Goal: Task Accomplishment & Management: Use online tool/utility

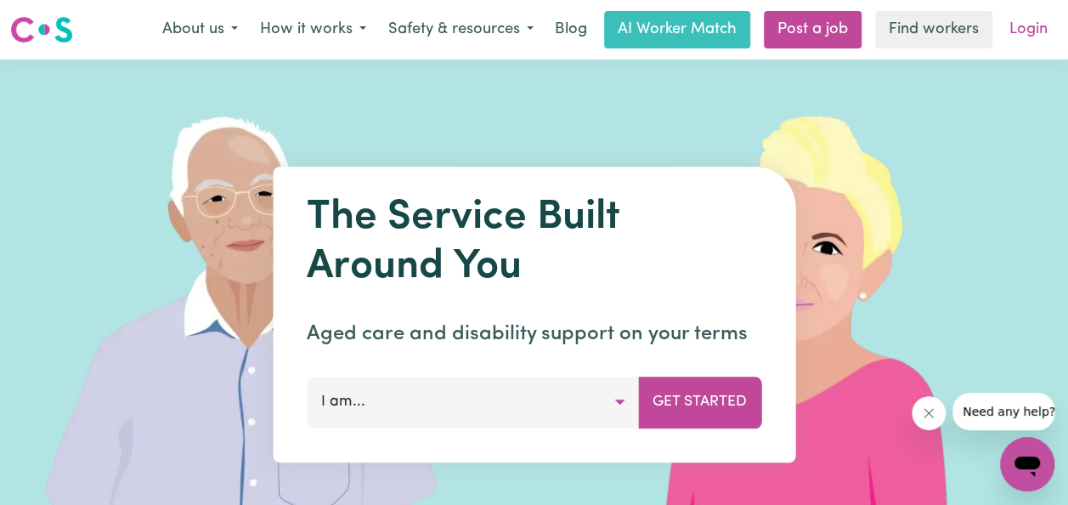
click at [1035, 42] on link "Login" at bounding box center [1028, 29] width 59 height 37
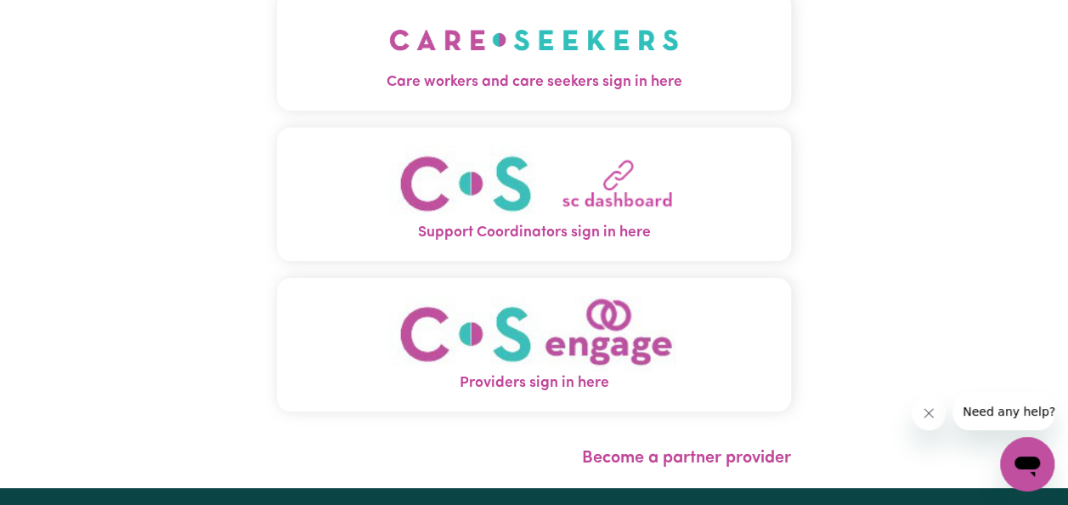
scroll to position [85, 0]
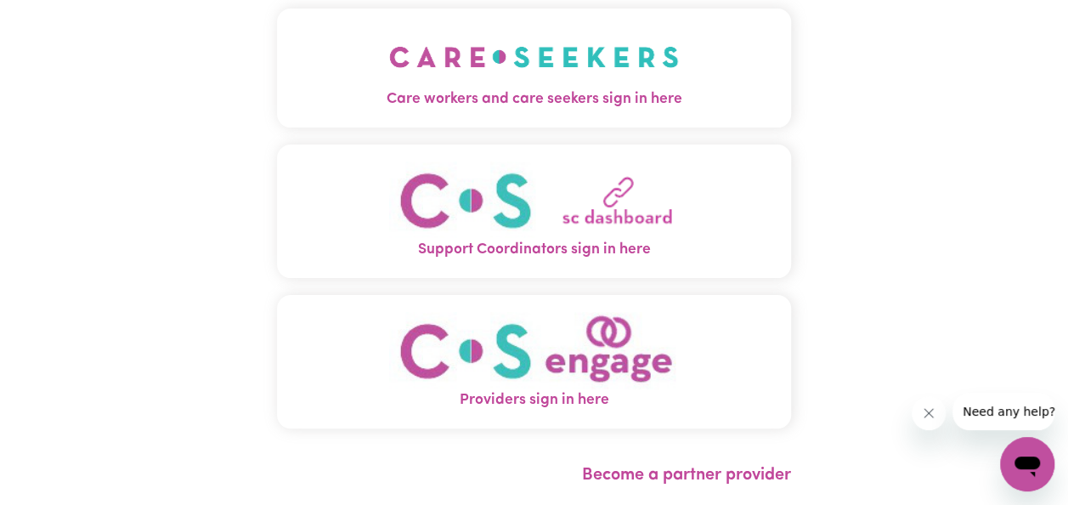
click at [525, 226] on img "Support Coordinators sign in here" at bounding box center [534, 199] width 290 height 77
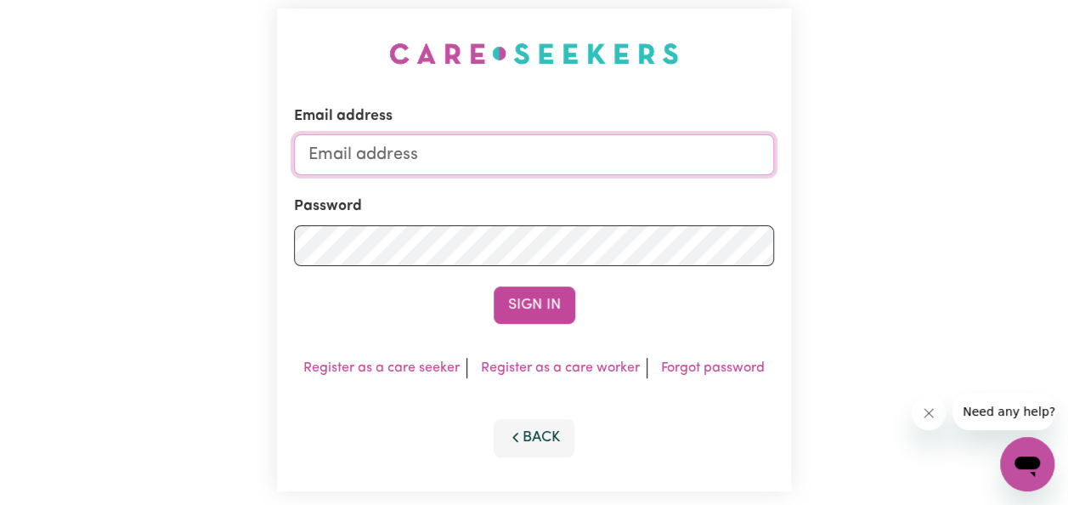
click at [479, 149] on input "Email address" at bounding box center [534, 154] width 480 height 41
type input "[PERSON_NAME][EMAIL_ADDRESS][DOMAIN_NAME]"
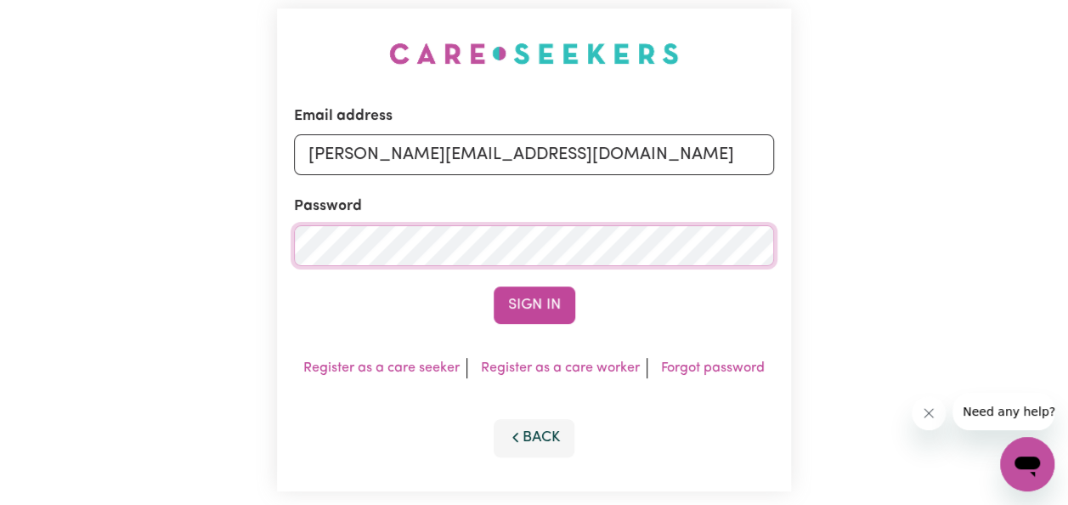
click at [494, 286] on button "Sign In" at bounding box center [535, 304] width 82 height 37
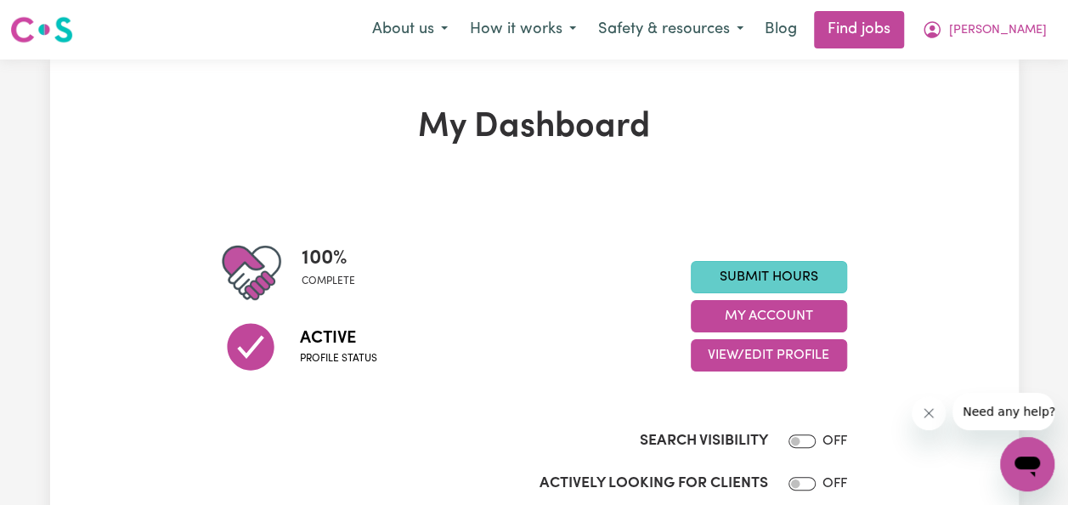
click at [799, 273] on link "Submit Hours" at bounding box center [769, 277] width 156 height 32
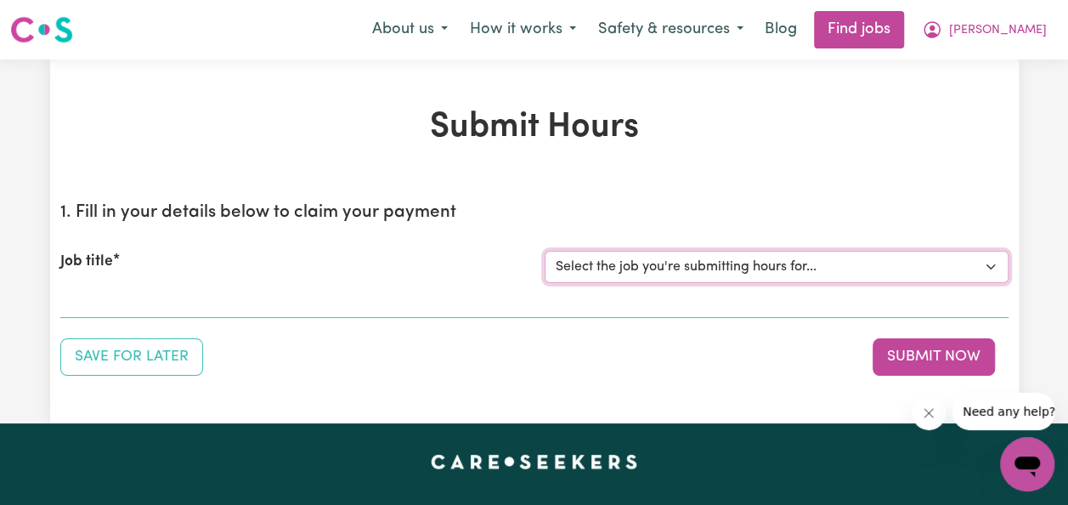
click at [702, 272] on select "Select the job you're submitting hours for... [[PERSON_NAME]] Support Coordinat…" at bounding box center [777, 267] width 464 height 32
select select "13659"
click at [545, 251] on select "Select the job you're submitting hours for... [[PERSON_NAME]] Support Coordinat…" at bounding box center [777, 267] width 464 height 32
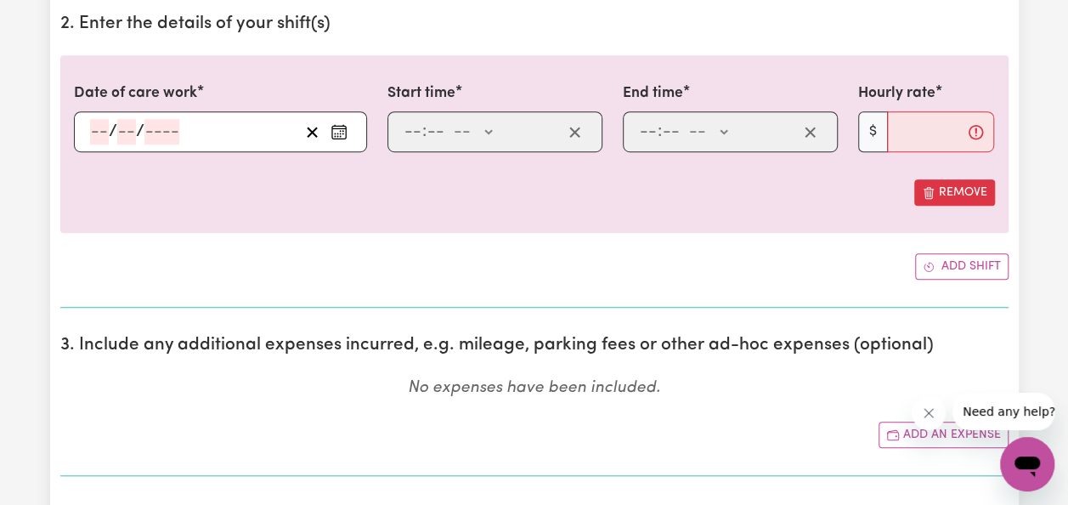
scroll to position [510, 0]
click at [249, 133] on div "/ /" at bounding box center [193, 131] width 211 height 25
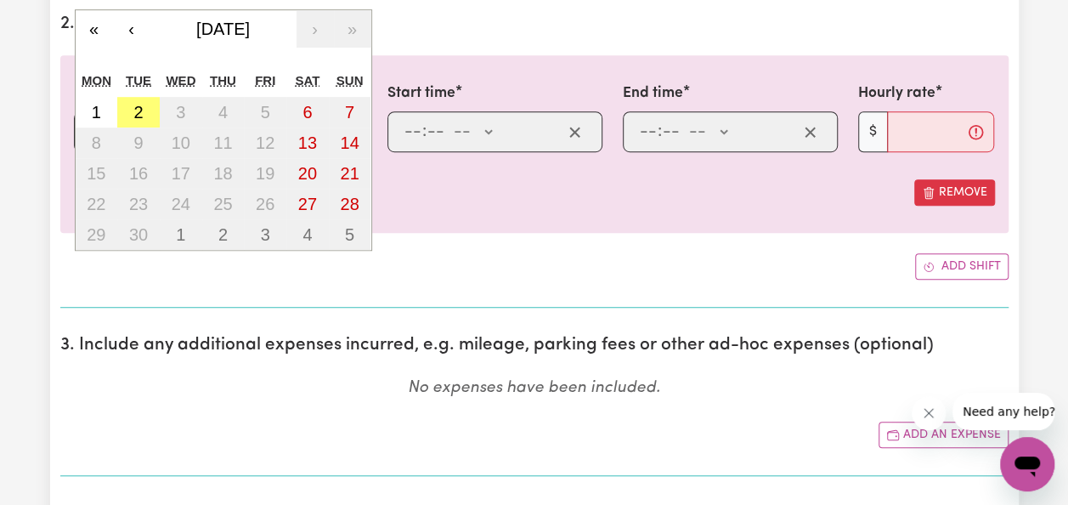
click at [462, 263] on div "Add shift" at bounding box center [534, 266] width 948 height 26
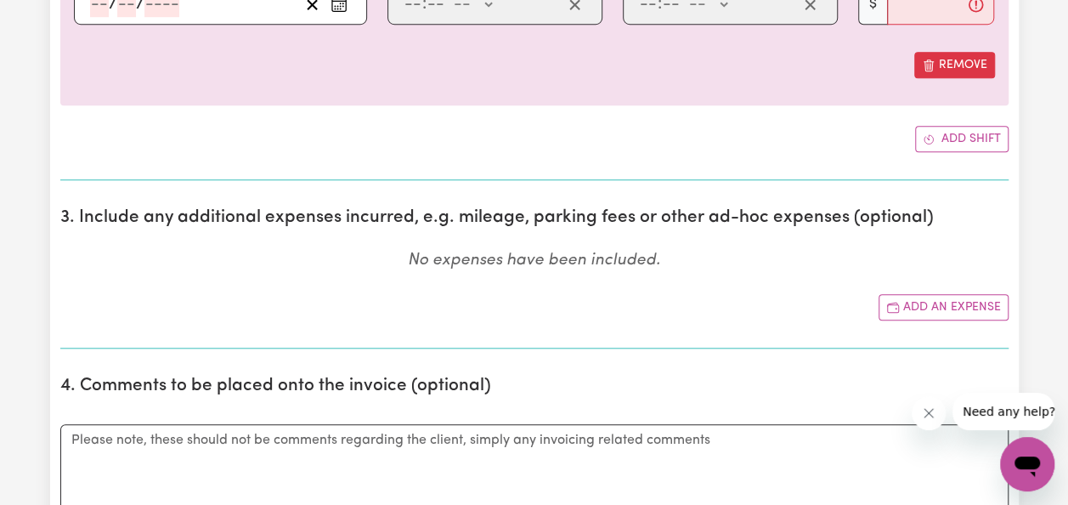
scroll to position [850, 0]
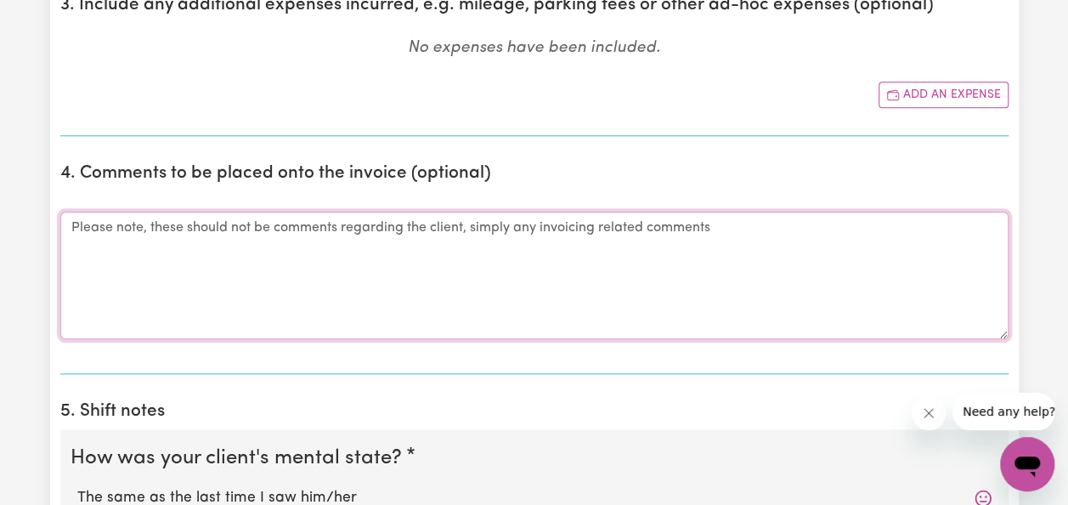
click at [355, 258] on textarea "Comments" at bounding box center [534, 275] width 948 height 127
click at [258, 302] on textarea "Comments" at bounding box center [534, 275] width 948 height 127
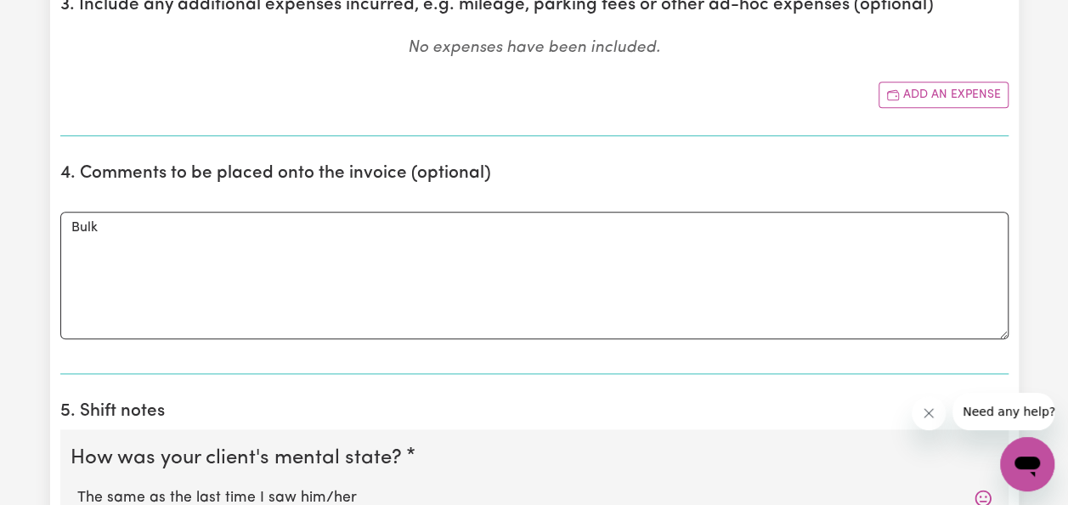
click at [932, 411] on icon "Close message from company" at bounding box center [929, 413] width 14 height 14
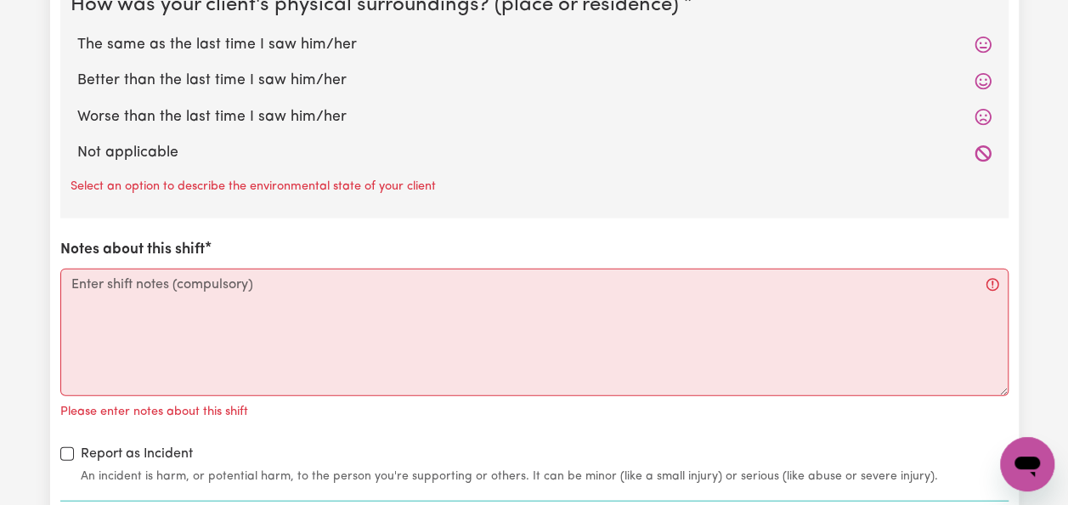
scroll to position [1955, 0]
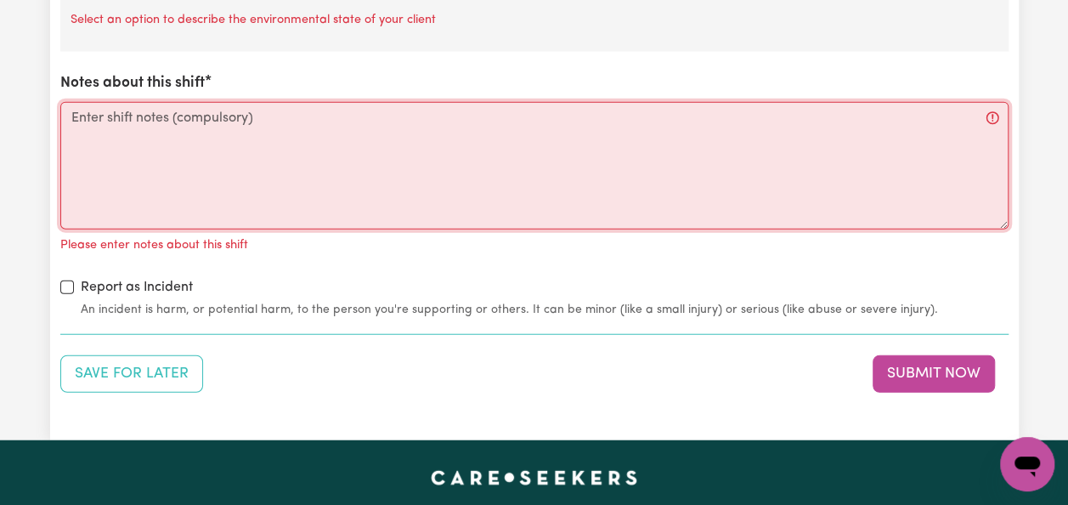
click at [221, 146] on textarea "Notes about this shift" at bounding box center [534, 165] width 948 height 127
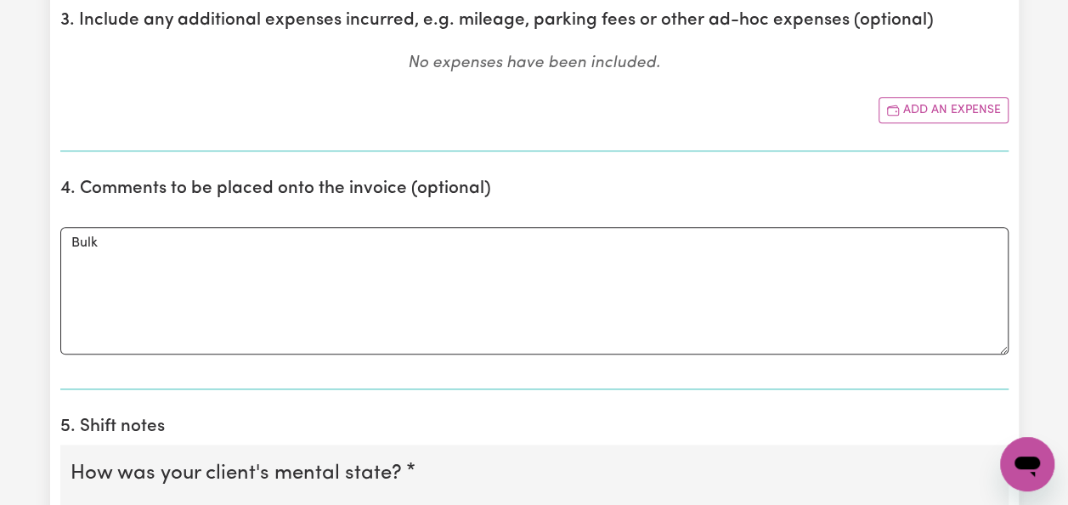
scroll to position [850, 0]
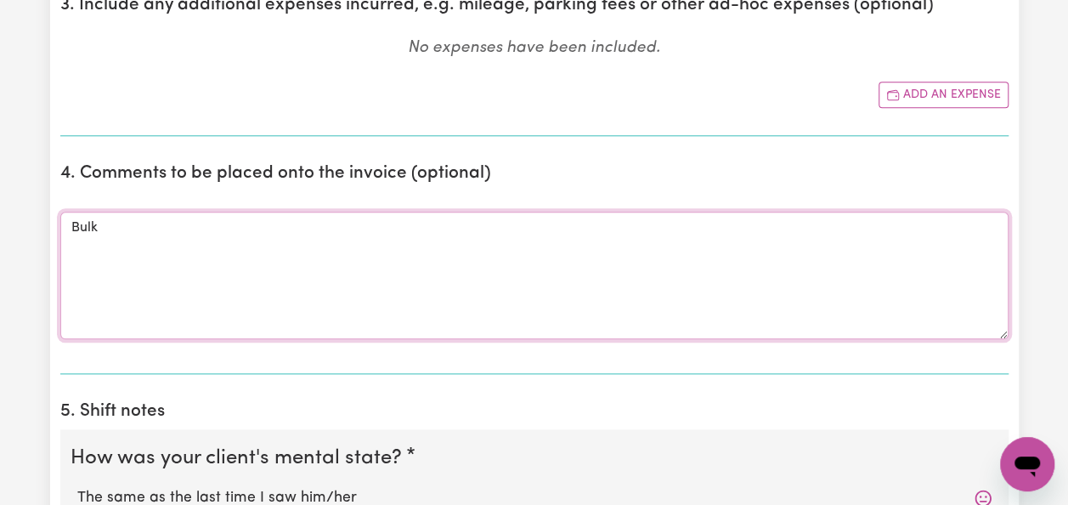
click at [253, 239] on textarea "Bulk" at bounding box center [534, 275] width 948 height 127
click at [221, 231] on textarea "Bulk" at bounding box center [534, 275] width 948 height 127
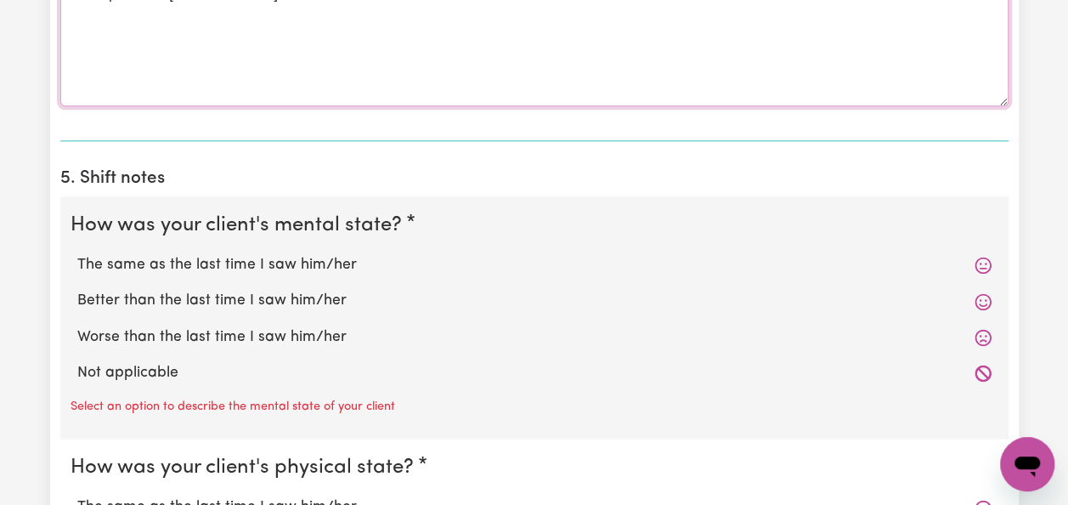
scroll to position [1105, 0]
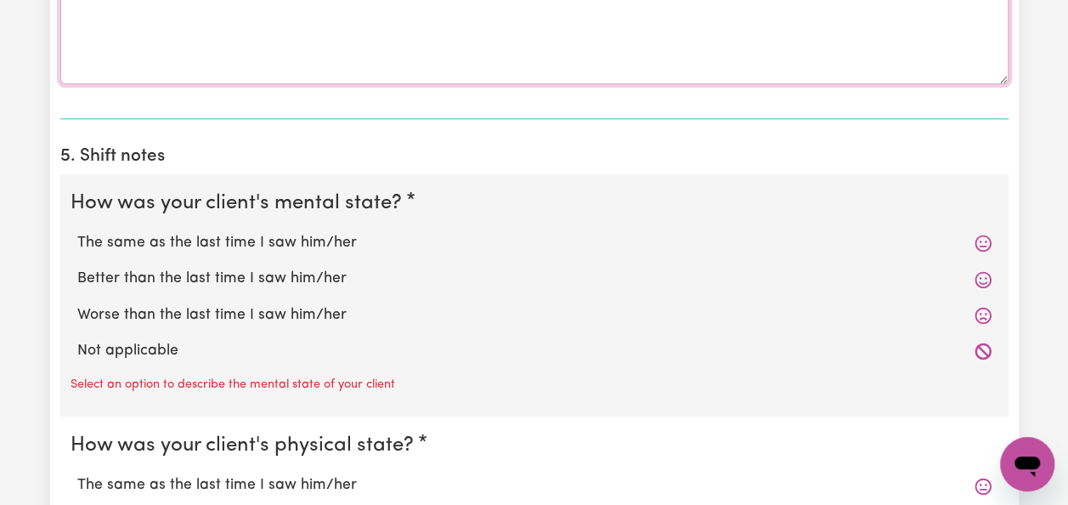
type textarea "Bulk upload for [PERSON_NAME]"
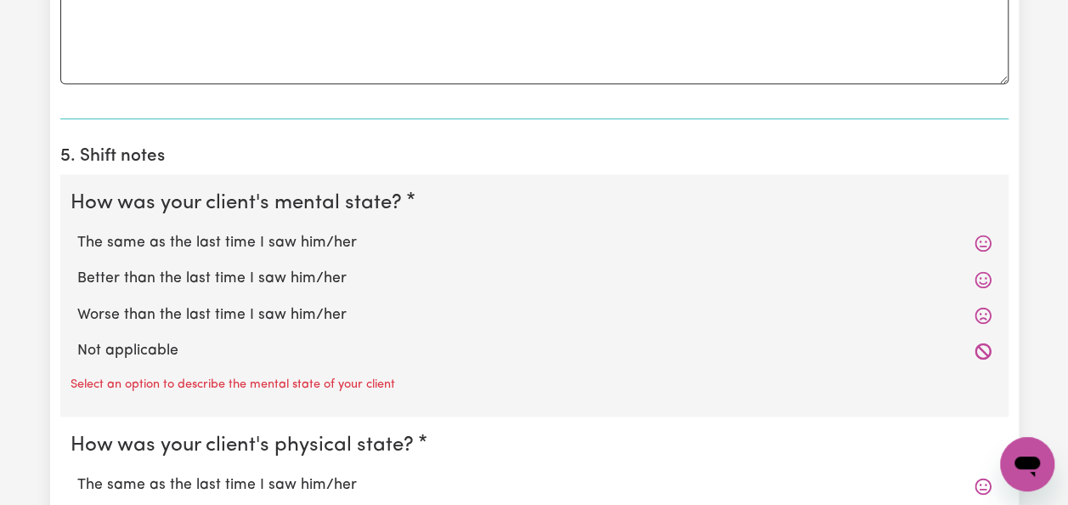
click at [978, 243] on icon at bounding box center [983, 243] width 17 height 17
click at [979, 238] on icon at bounding box center [983, 243] width 17 height 17
click at [976, 243] on icon at bounding box center [983, 243] width 16 height 16
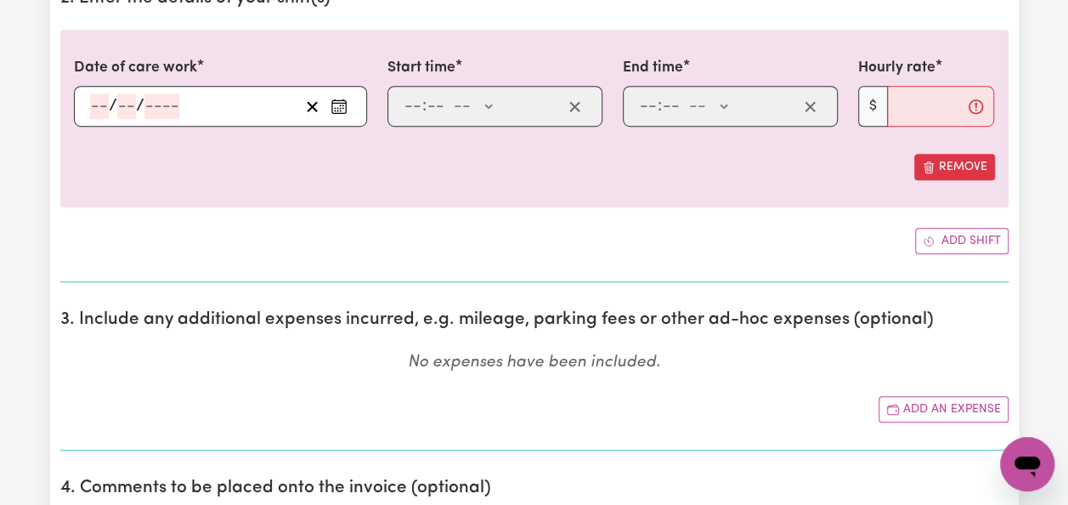
scroll to position [510, 0]
